Goal: Information Seeking & Learning: Learn about a topic

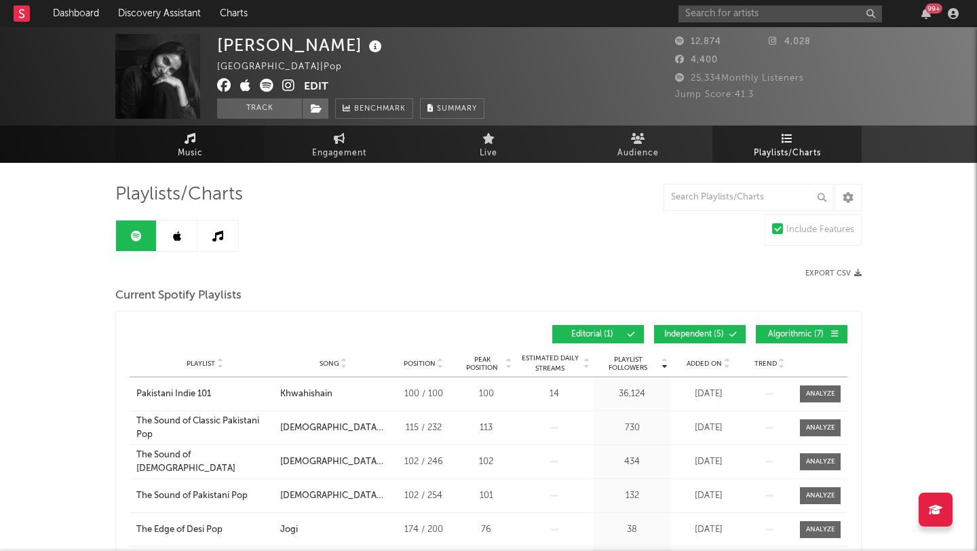
click at [183, 145] on span "Music" at bounding box center [190, 153] width 25 height 16
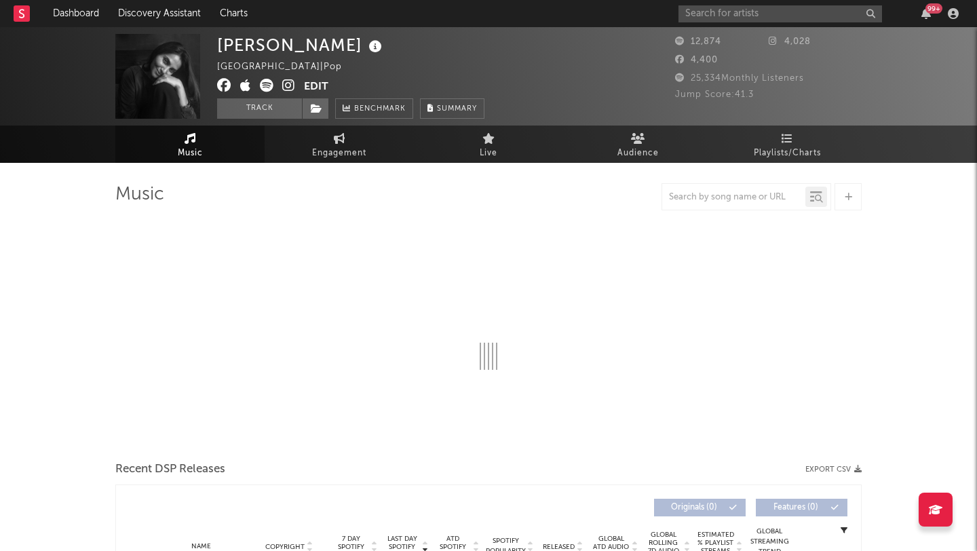
select select "1w"
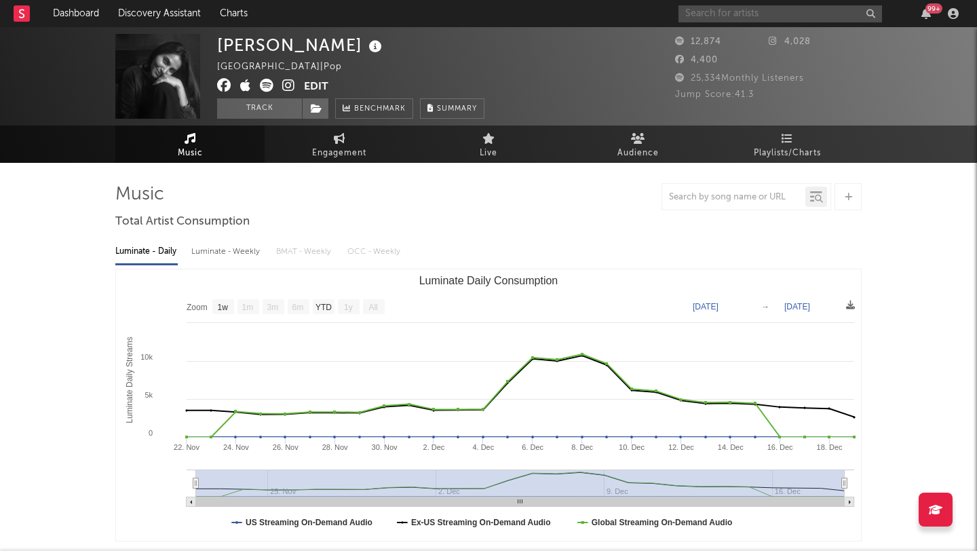
click at [717, 21] on input "text" at bounding box center [781, 13] width 204 height 17
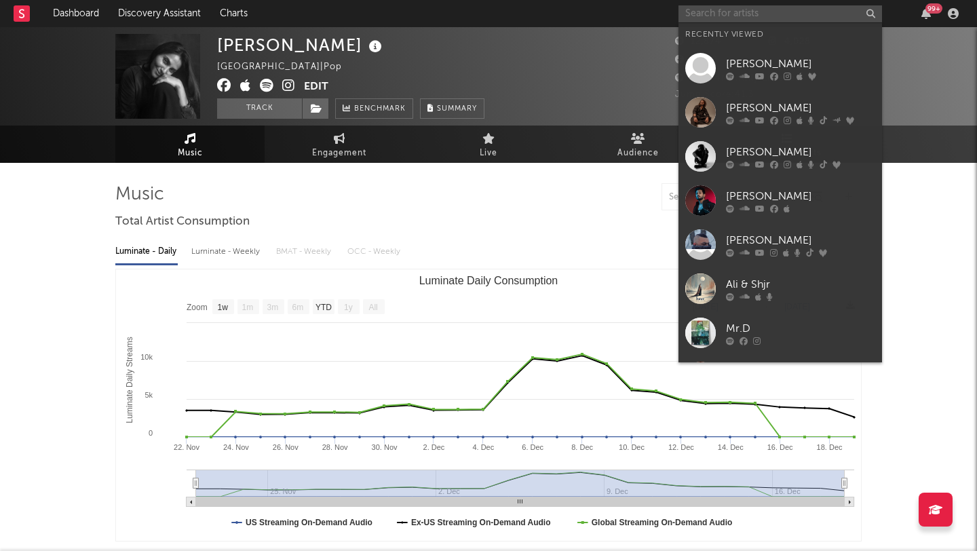
paste input "[PERSON_NAME]"
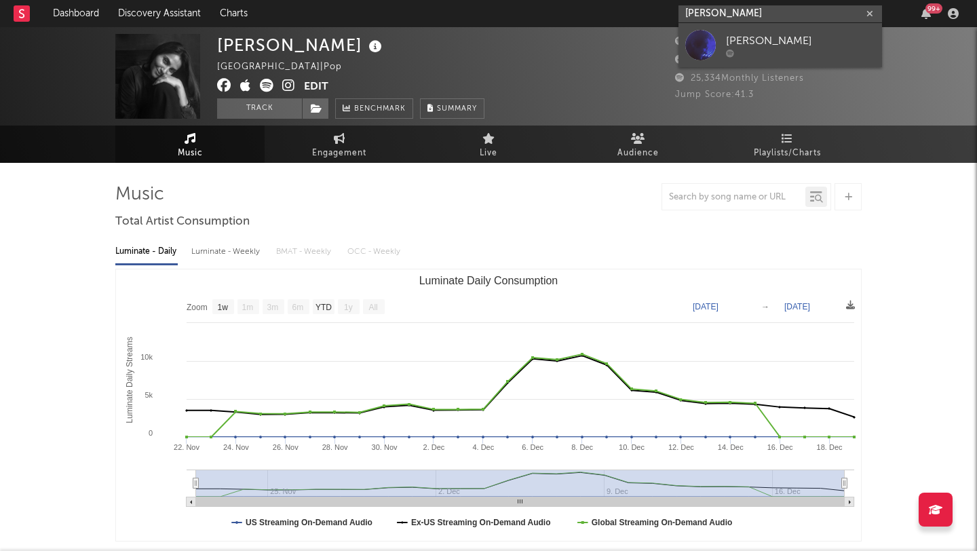
type input "[PERSON_NAME]"
click at [763, 39] on div "[PERSON_NAME]" at bounding box center [800, 41] width 149 height 16
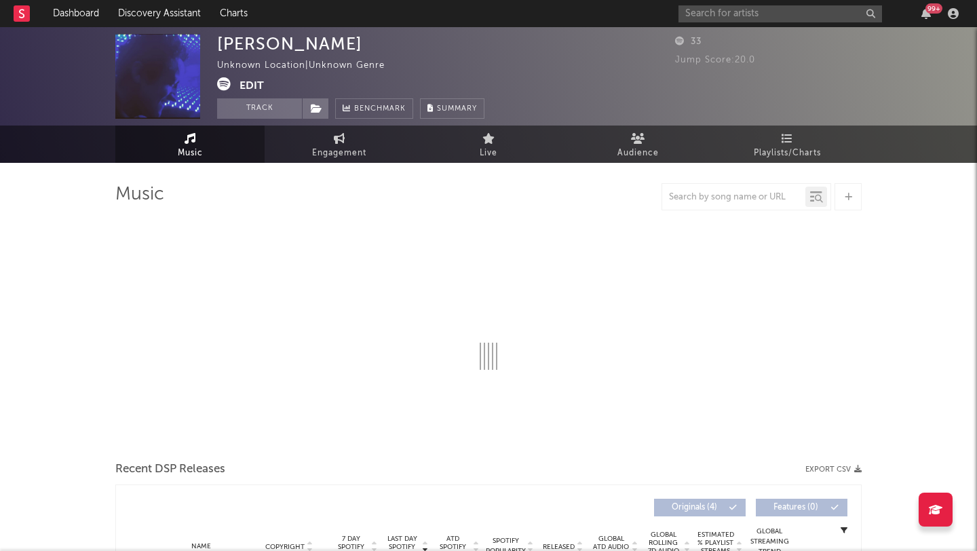
select select "1w"
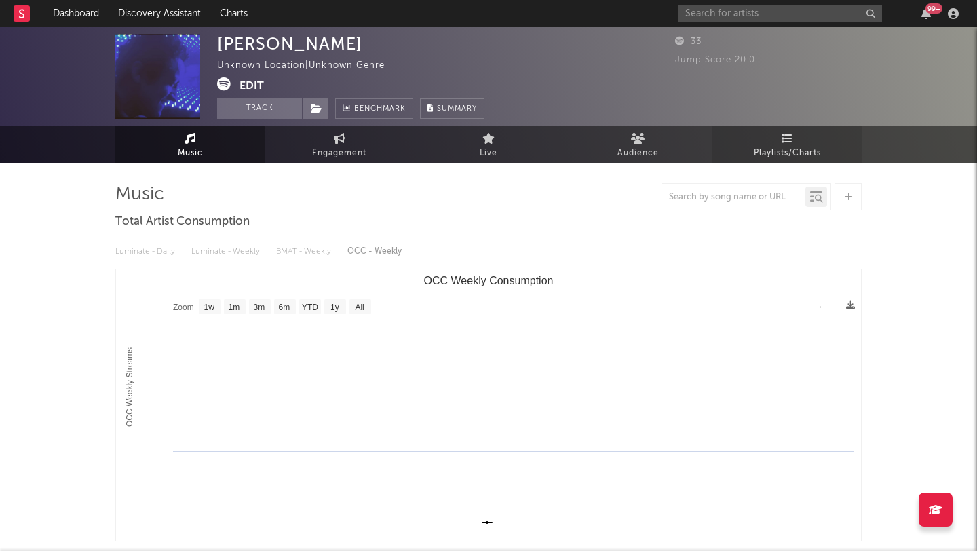
click at [785, 146] on span "Playlists/Charts" at bounding box center [787, 153] width 67 height 16
